Goal: Information Seeking & Learning: Understand process/instructions

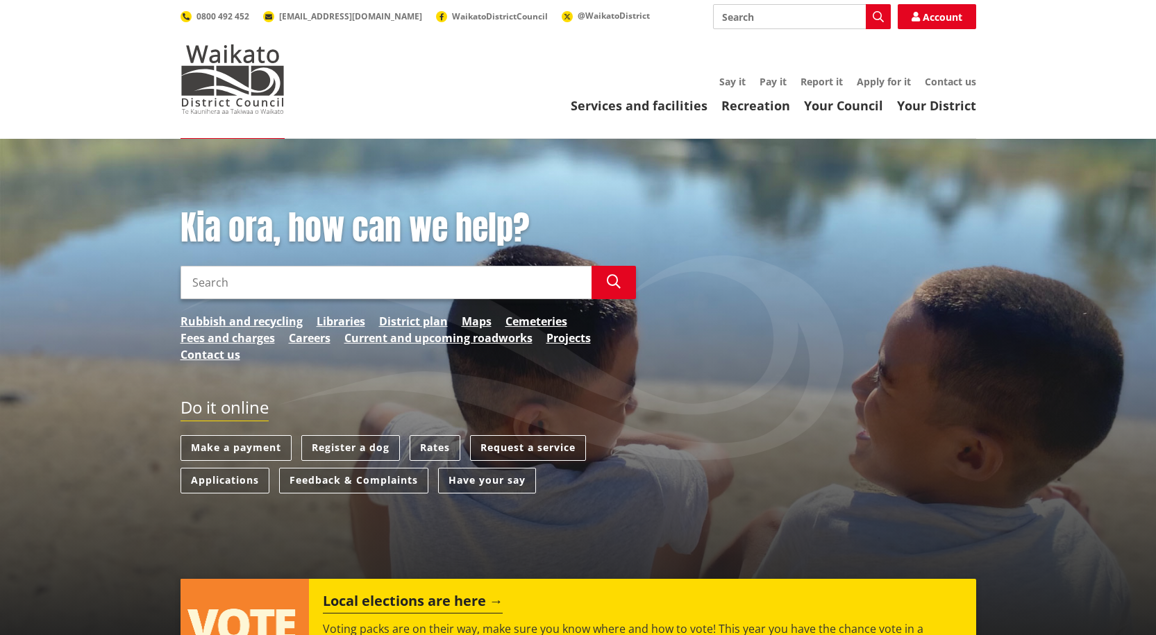
click at [304, 288] on input "Search" at bounding box center [385, 282] width 411 height 33
click at [305, 289] on input "Search" at bounding box center [385, 282] width 411 height 33
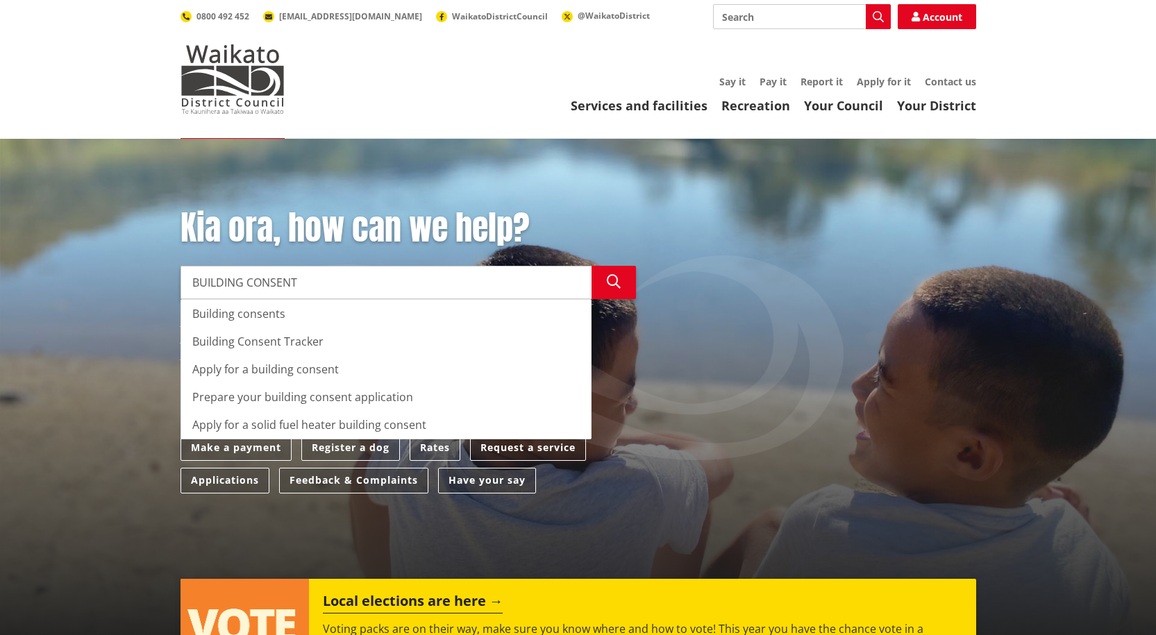
type input "BUILDING CONSENT"
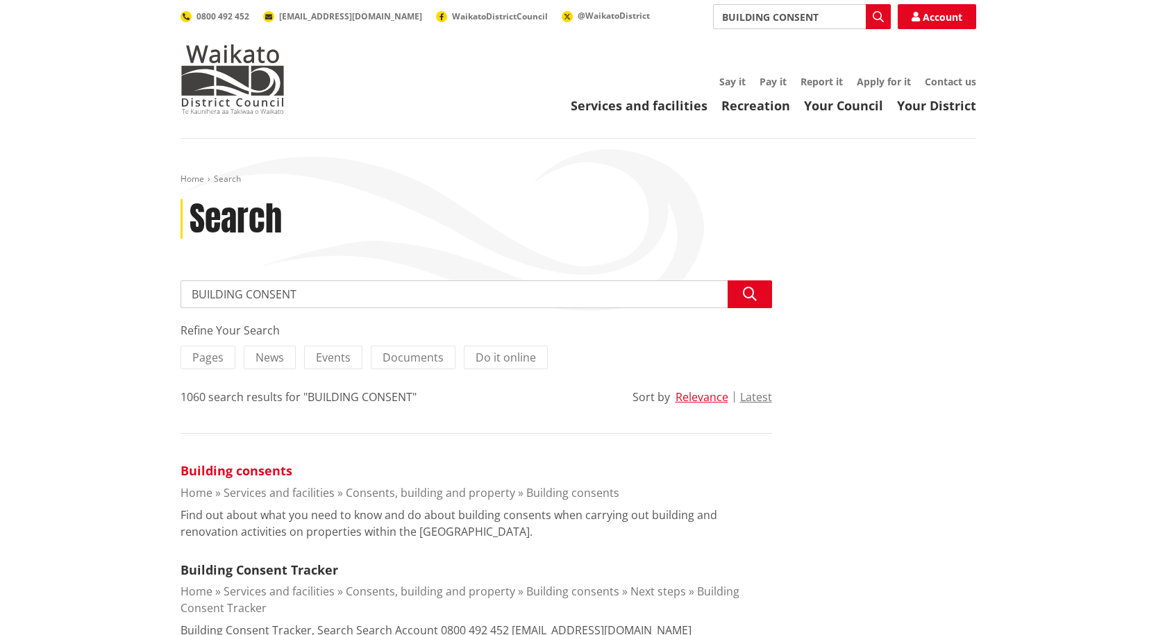
click at [239, 468] on link "Building consents" at bounding box center [236, 470] width 112 height 17
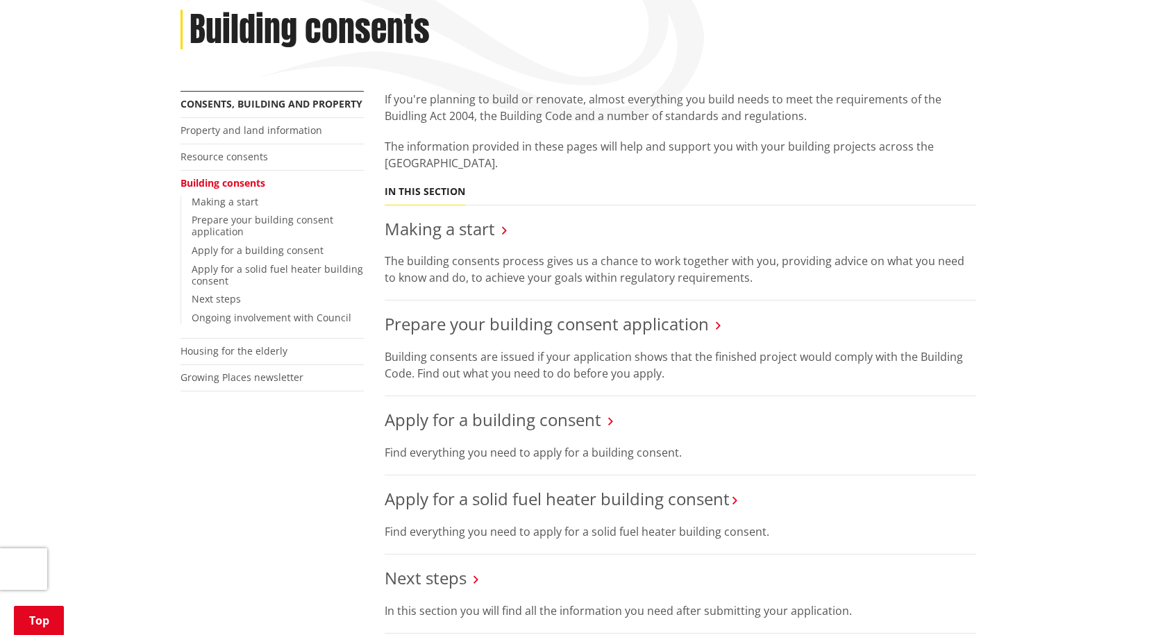
scroll to position [208, 0]
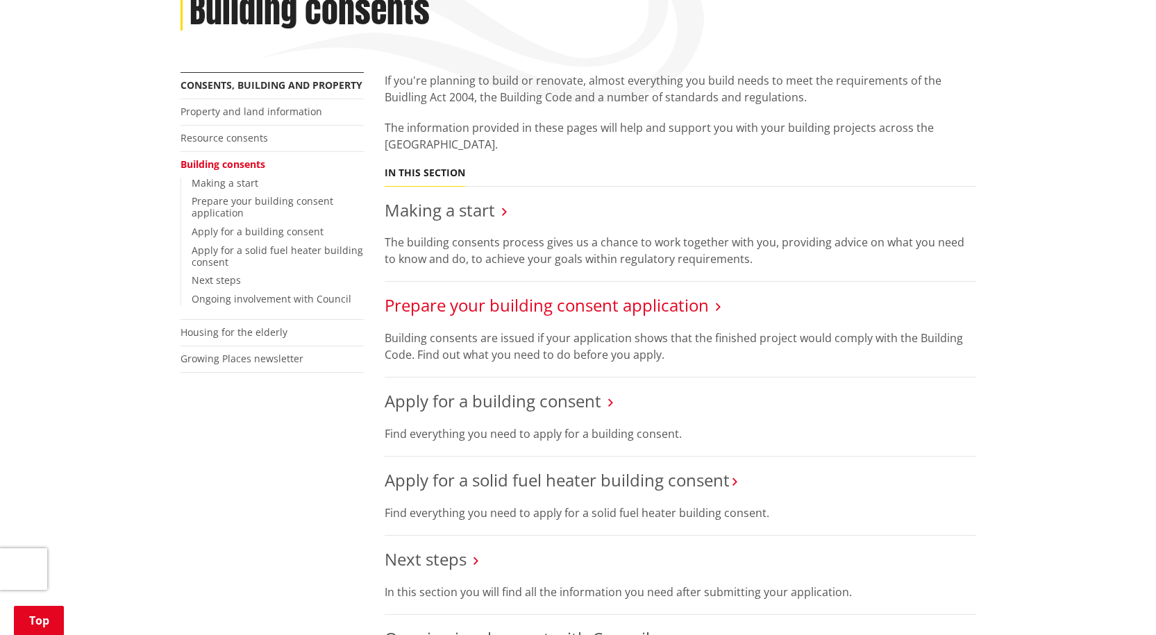
click at [504, 302] on link "Prepare your building consent application" at bounding box center [546, 305] width 324 height 23
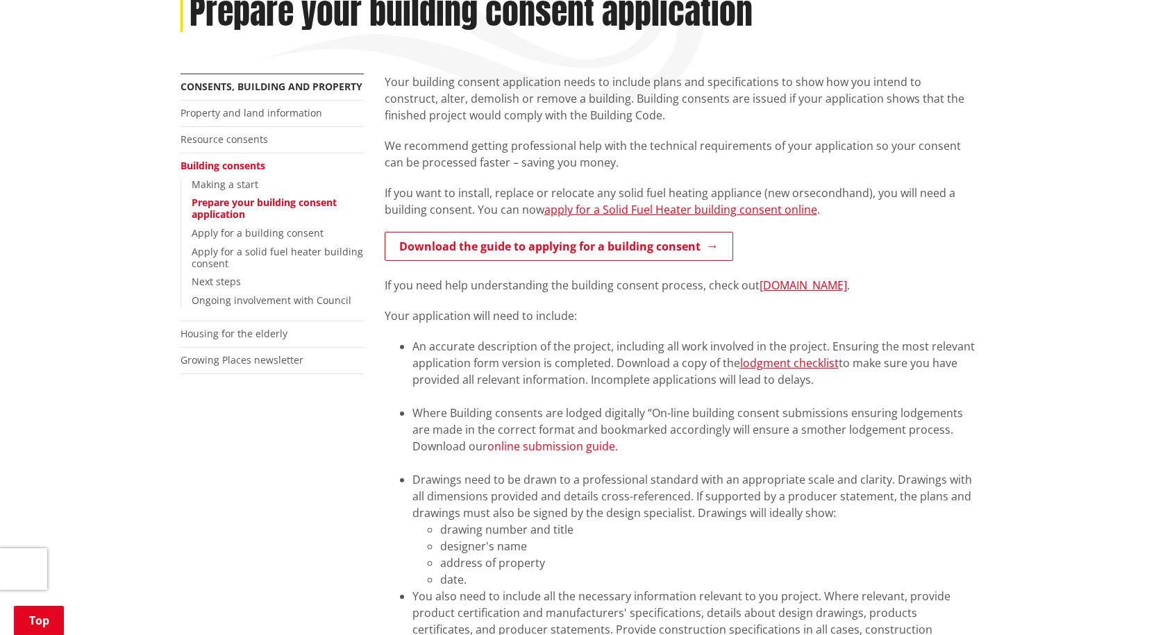
scroll to position [208, 0]
click at [560, 445] on link "online submission guide" at bounding box center [551, 445] width 128 height 15
